Goal: Find contact information: Find contact information

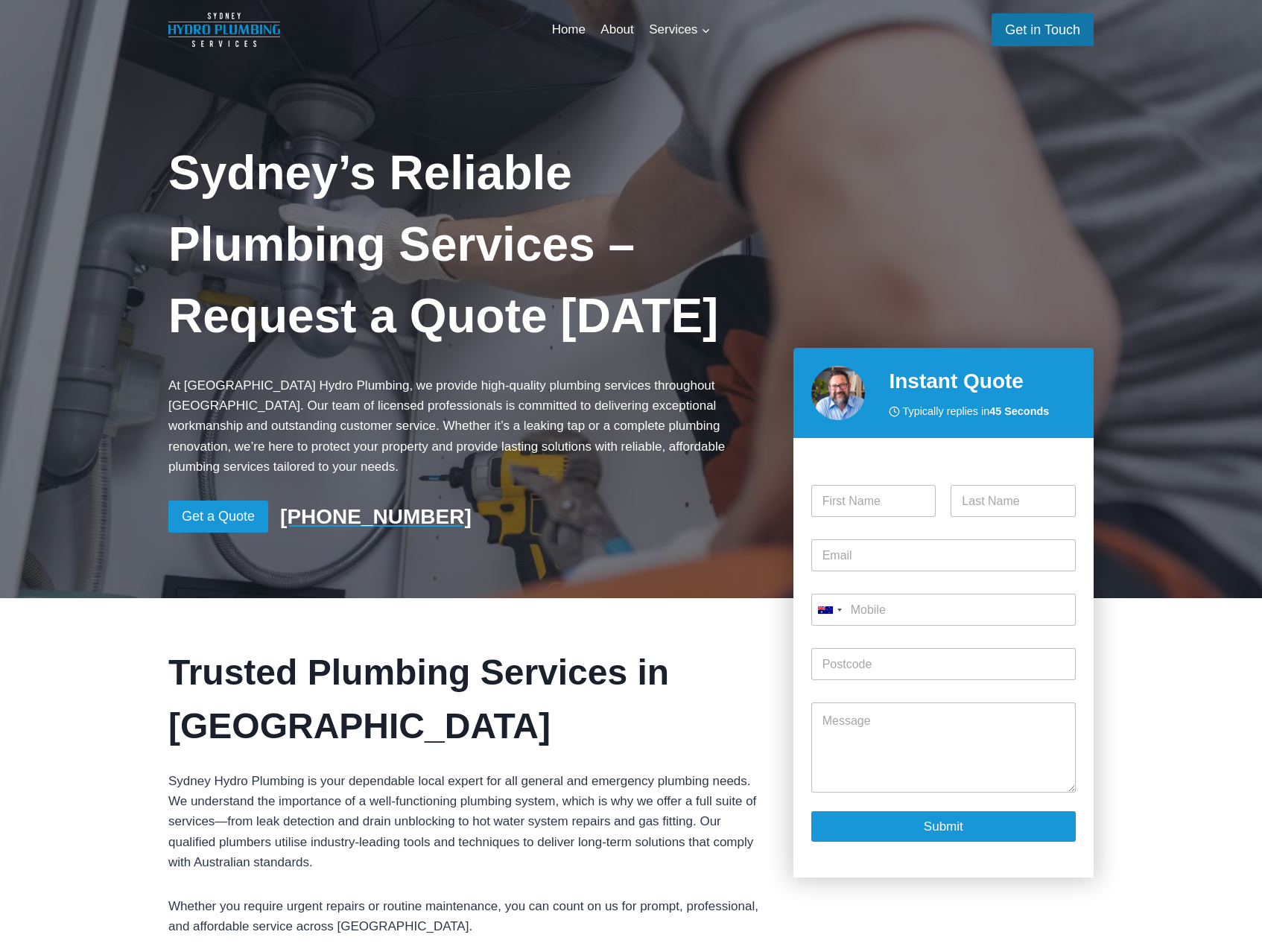
click at [1044, 27] on link "Get in Touch" at bounding box center [1042, 29] width 102 height 32
click at [617, 36] on link "About" at bounding box center [617, 30] width 49 height 36
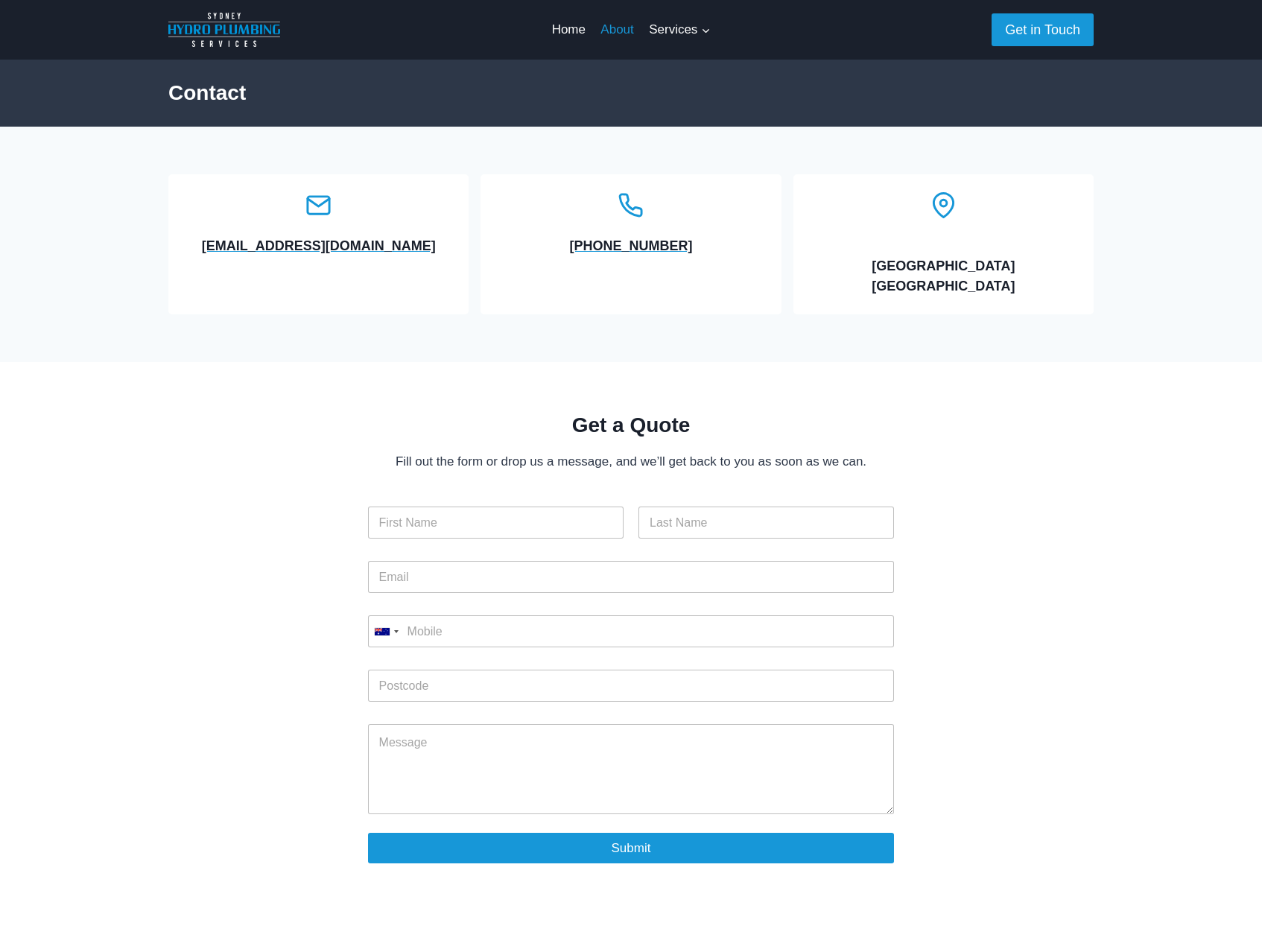
click at [613, 36] on link "About" at bounding box center [617, 30] width 49 height 36
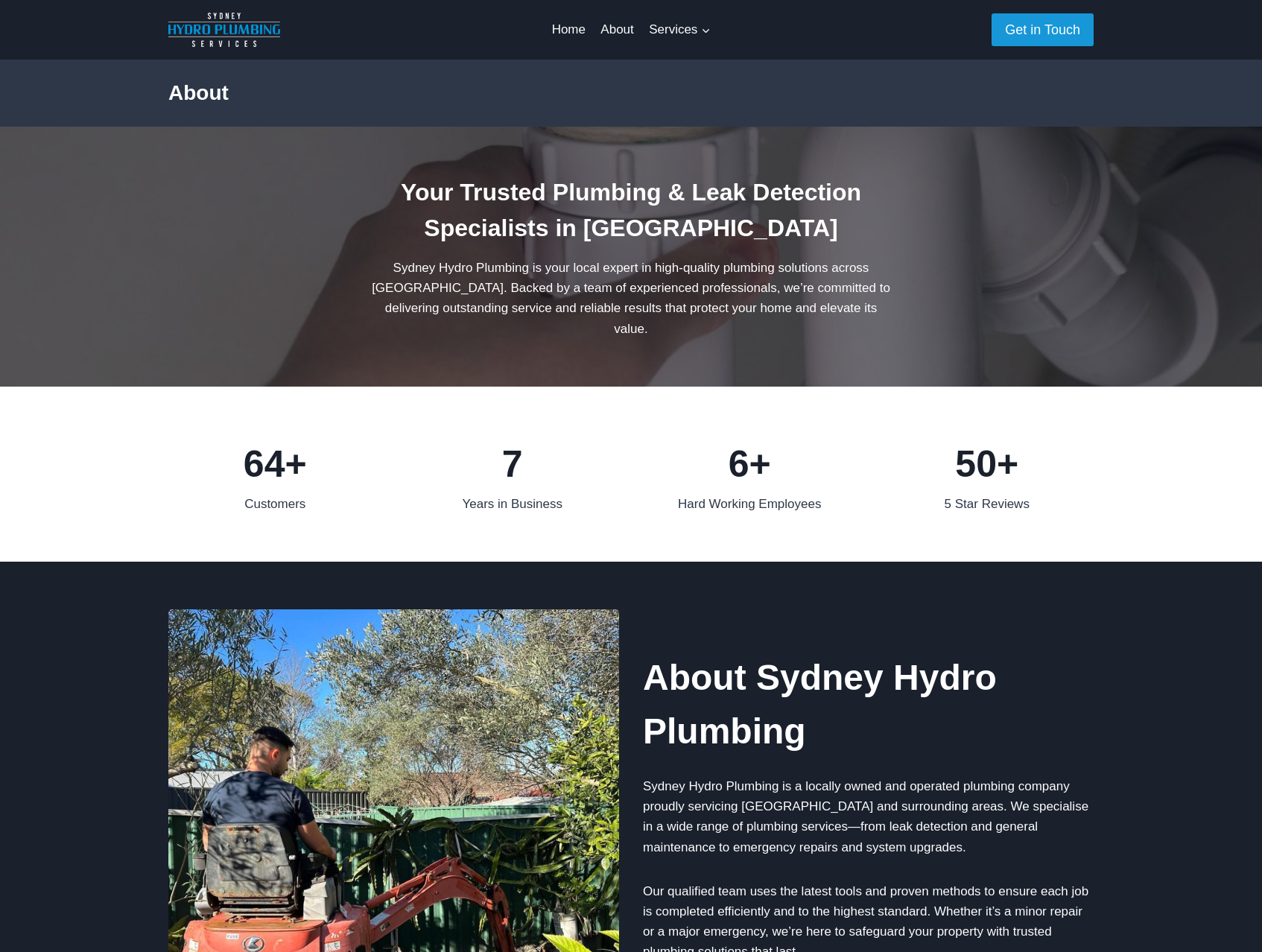
scroll to position [1059, 0]
